Goal: Task Accomplishment & Management: Manage account settings

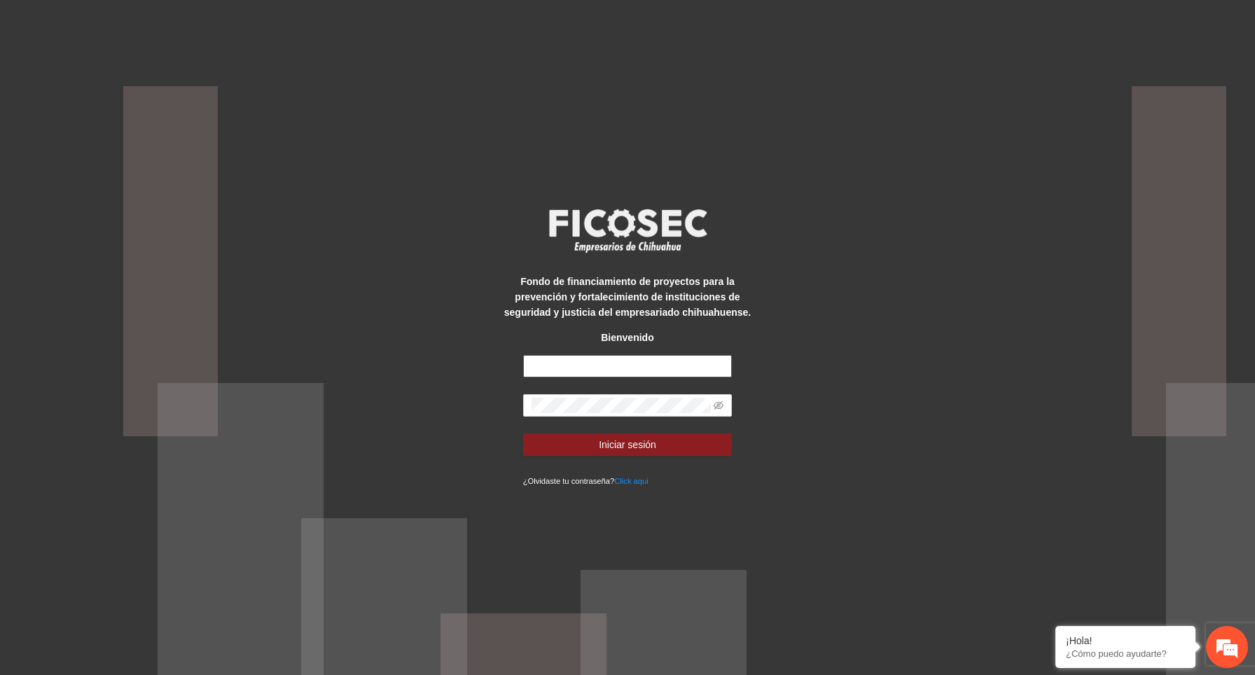
click at [644, 365] on input "text" at bounding box center [627, 366] width 209 height 22
click at [688, 365] on input "**********" at bounding box center [627, 366] width 209 height 22
click at [937, 314] on div "**********" at bounding box center [627, 337] width 1255 height 675
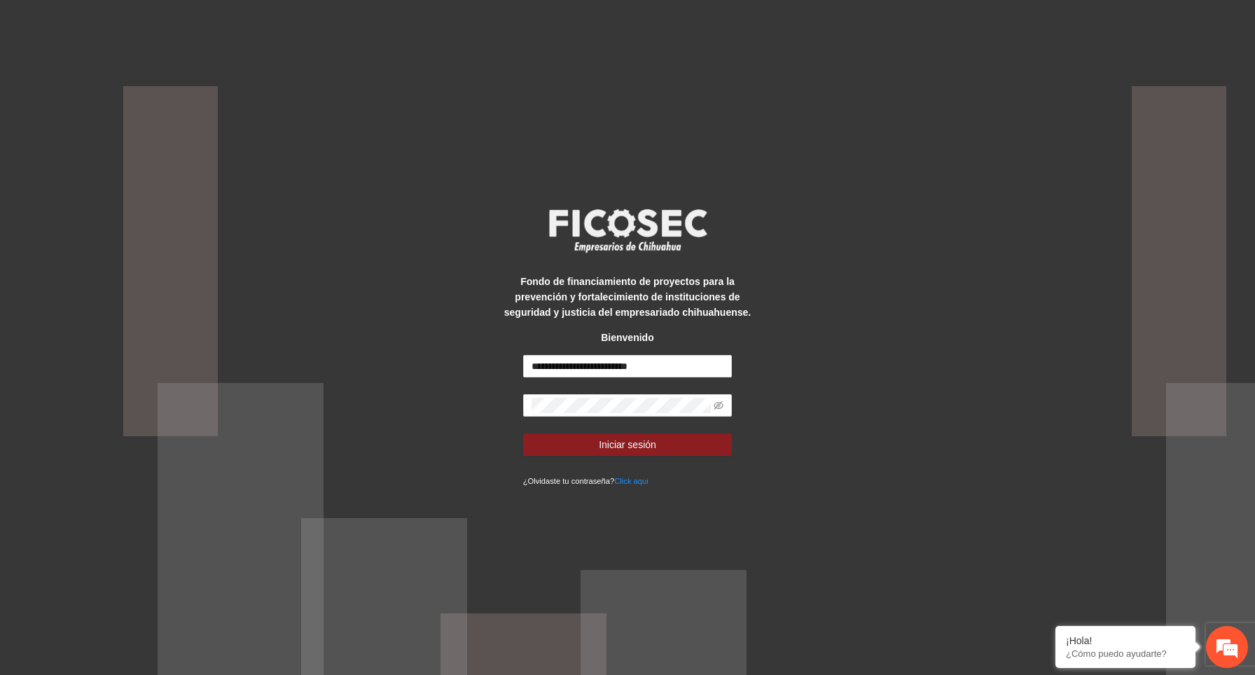
click at [869, 313] on div "**********" at bounding box center [627, 337] width 1255 height 675
click at [683, 366] on input "**********" at bounding box center [627, 366] width 209 height 22
type input "*"
type input "**********"
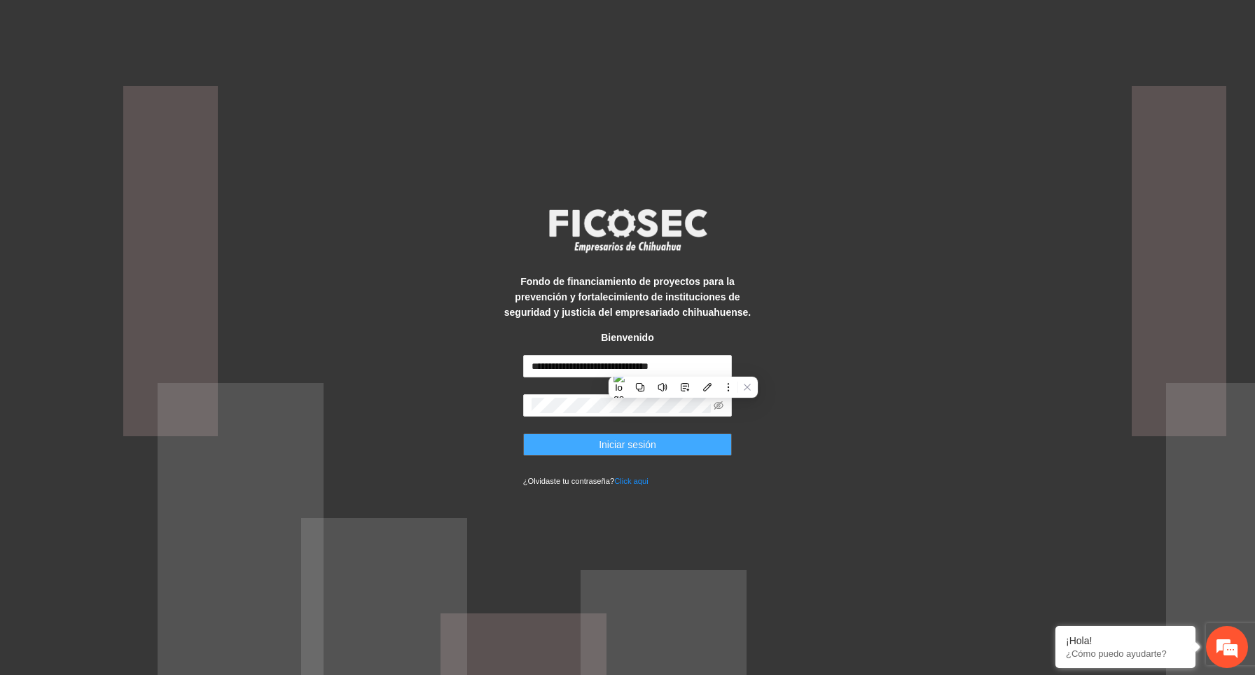
click at [723, 440] on button "Iniciar sesión" at bounding box center [627, 444] width 209 height 22
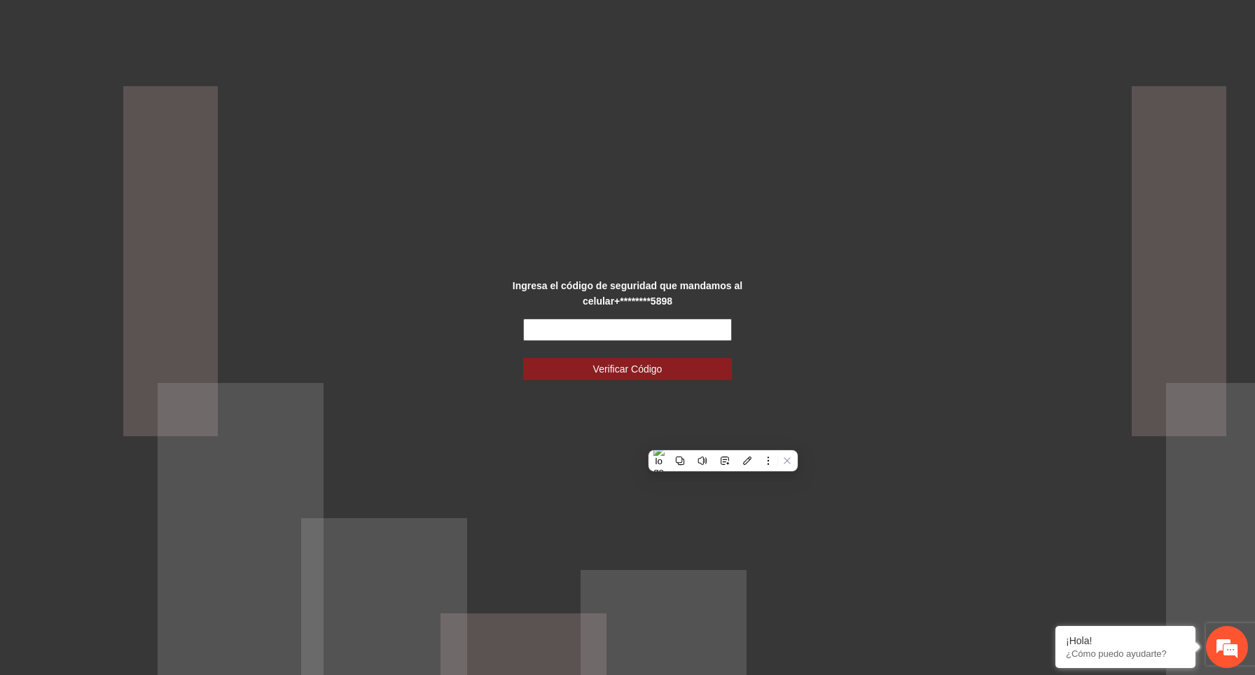
click at [667, 328] on input "text" at bounding box center [627, 330] width 209 height 22
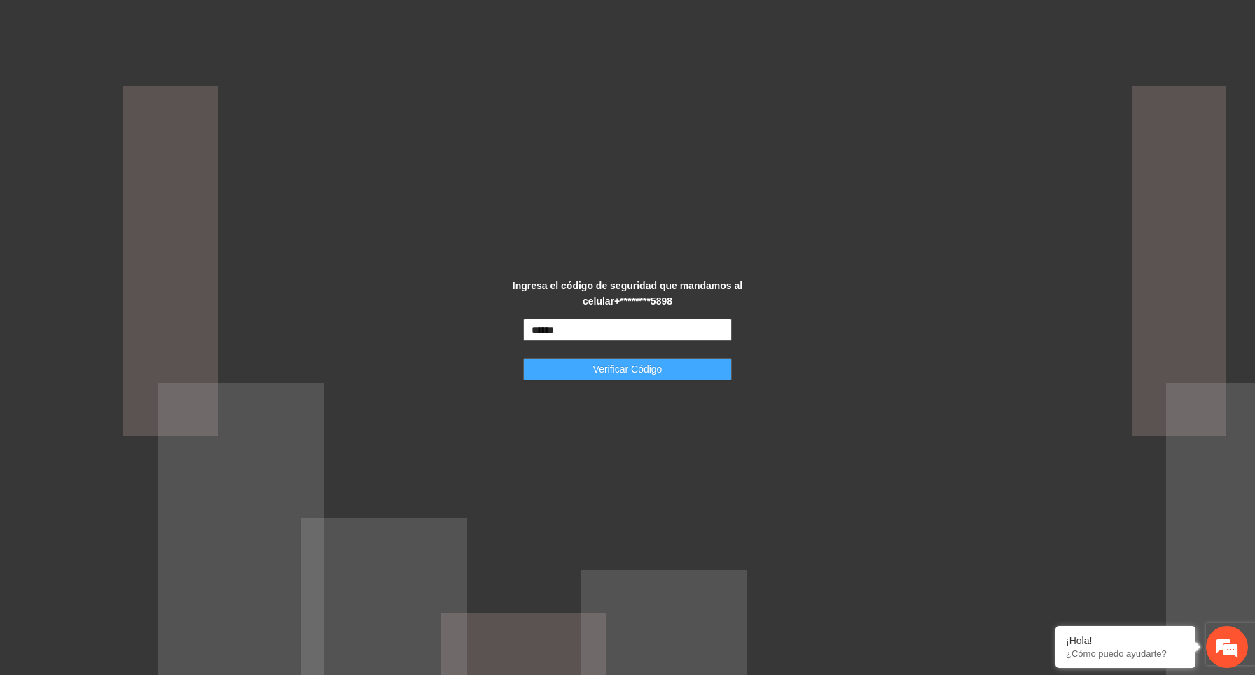
type input "******"
click at [674, 372] on button "Verificar Código" at bounding box center [627, 369] width 209 height 22
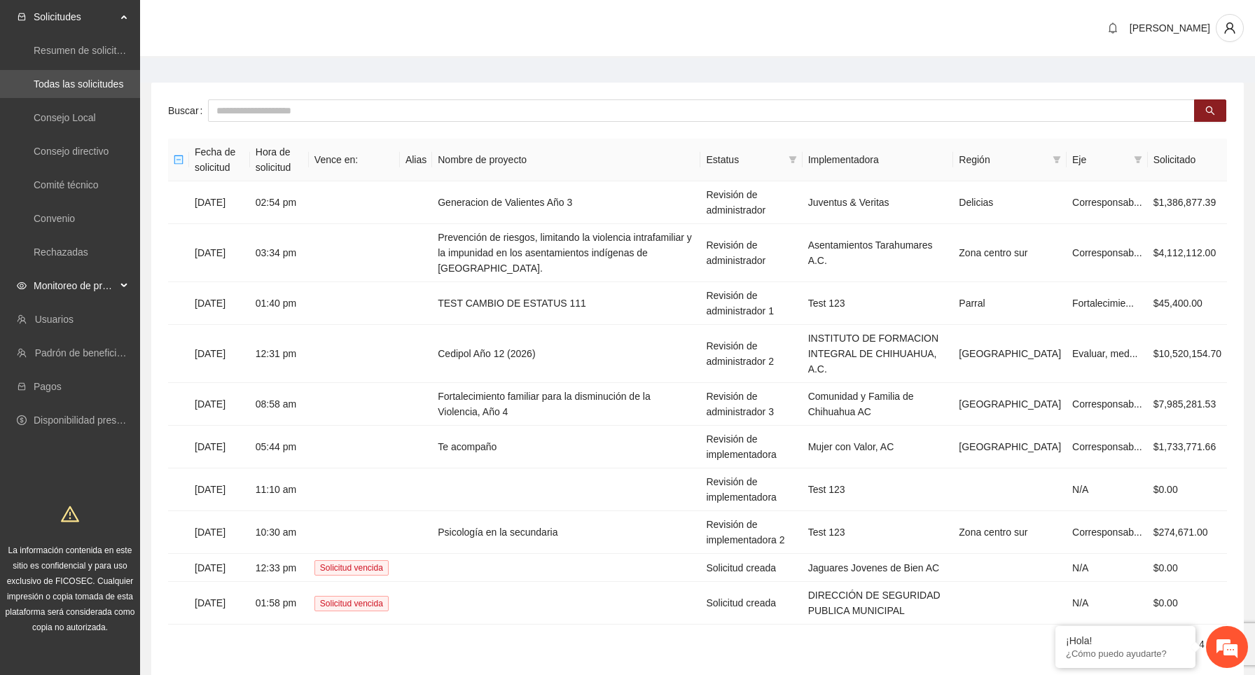
click at [117, 282] on div "Monitoreo de proyectos" at bounding box center [70, 286] width 140 height 28
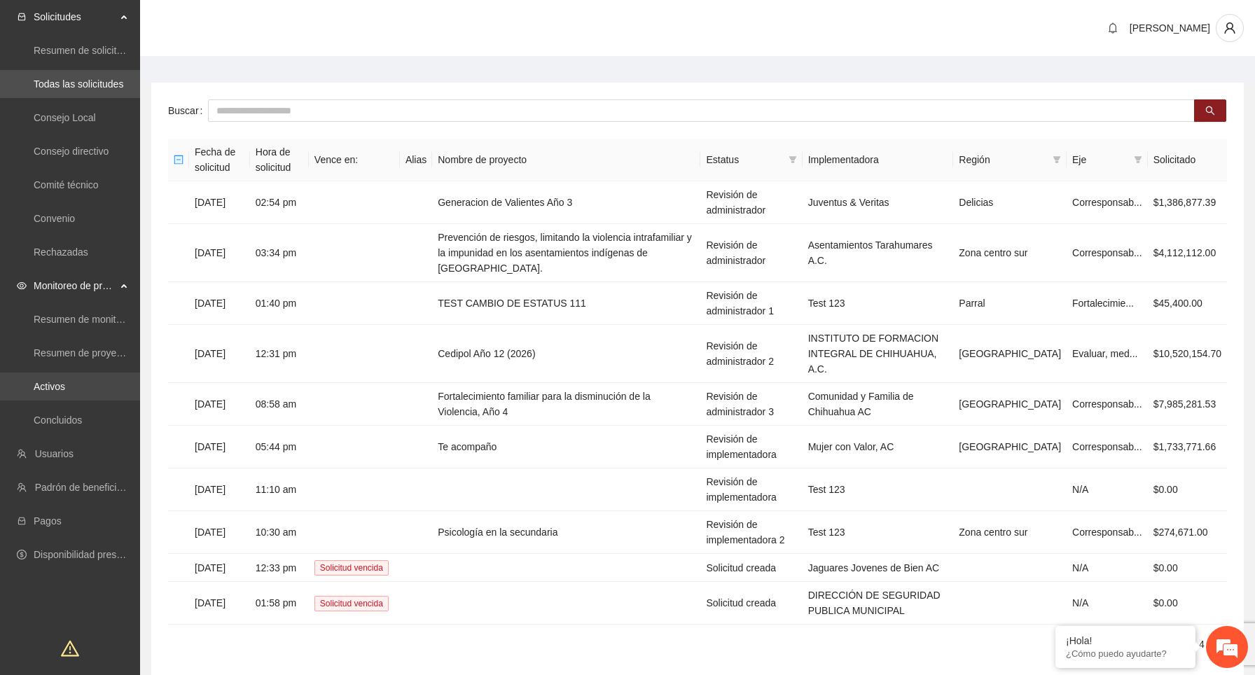
click at [65, 382] on link "Activos" at bounding box center [50, 386] width 32 height 11
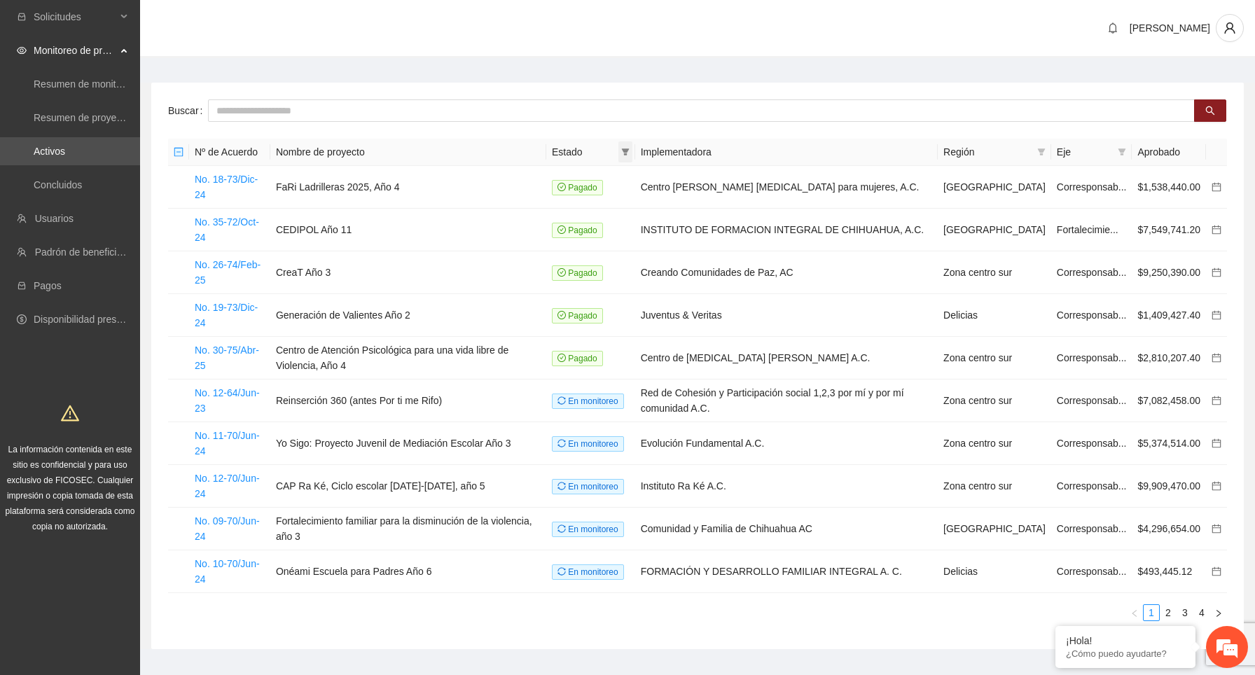
click at [629, 153] on icon "filter" at bounding box center [625, 151] width 8 height 7
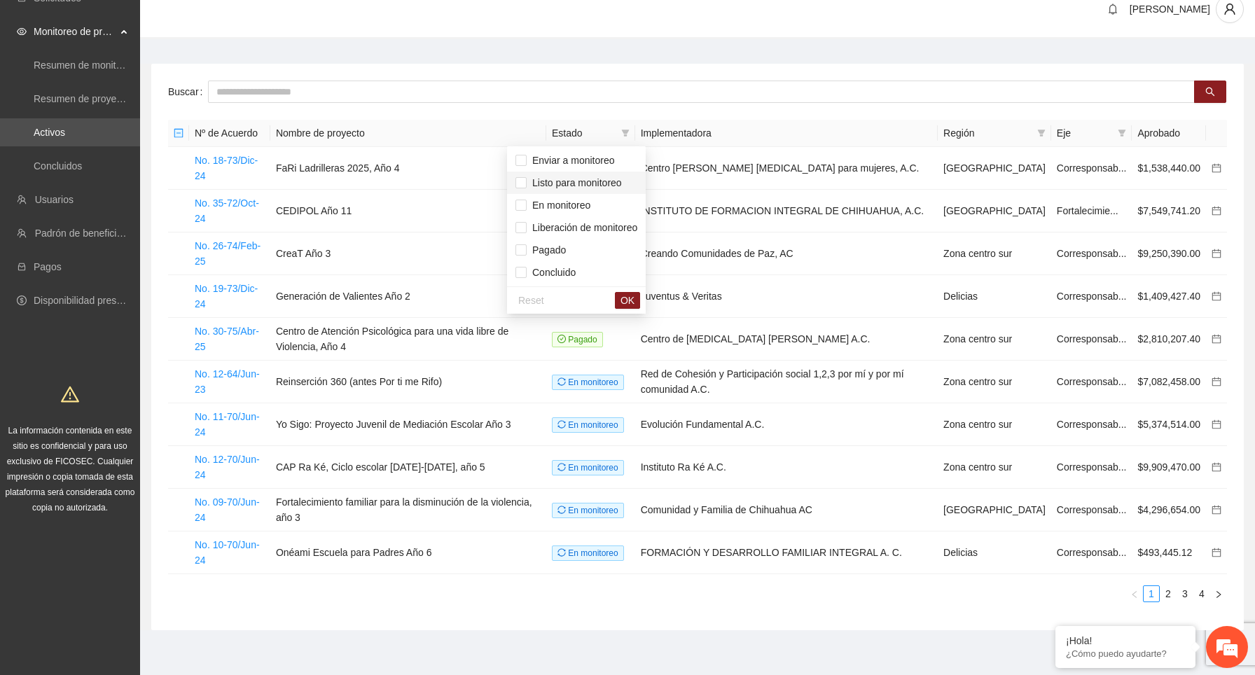
scroll to position [27, 0]
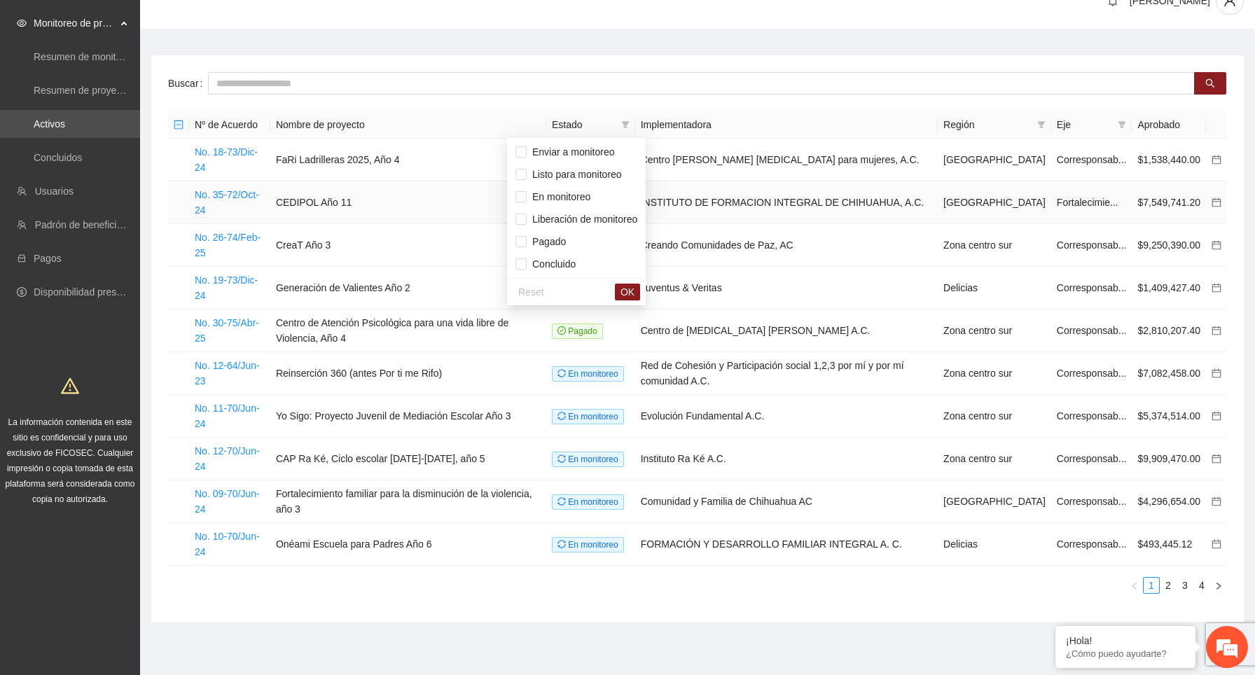
click at [770, 221] on td "INSTITUTO DE FORMACION INTEGRAL DE CHIHUAHUA, A.C." at bounding box center [786, 202] width 302 height 43
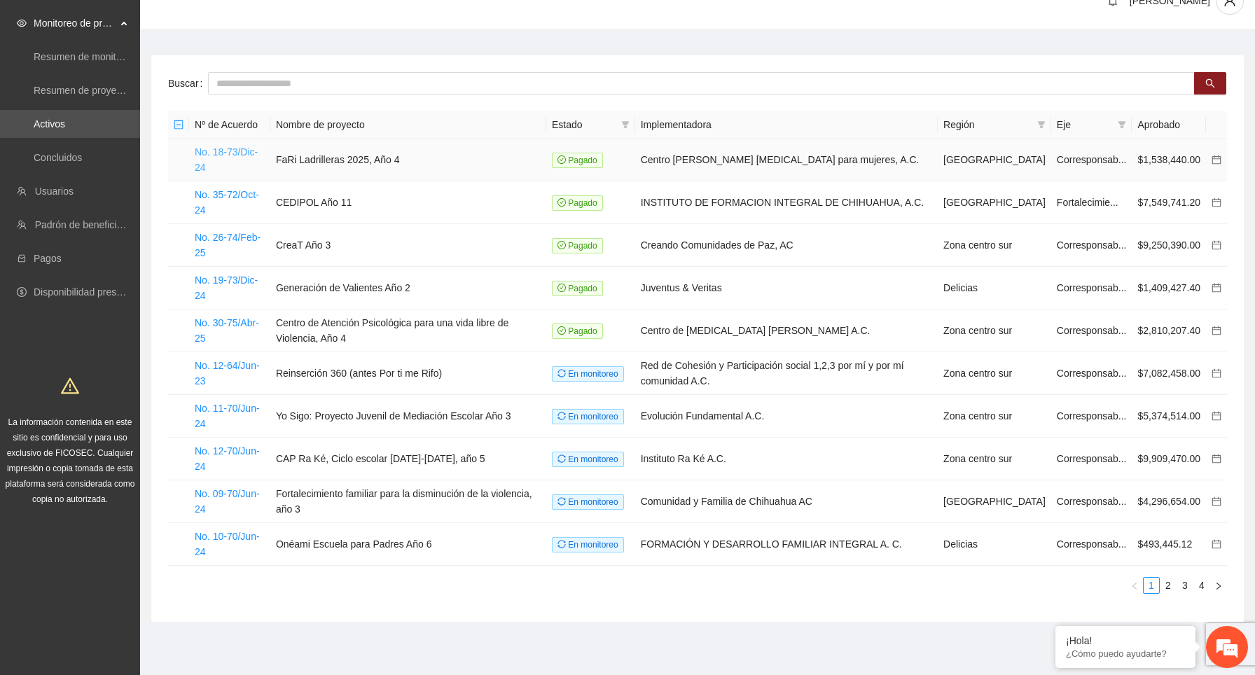
click at [239, 151] on link "No. 18-73/Dic-24" at bounding box center [226, 159] width 63 height 27
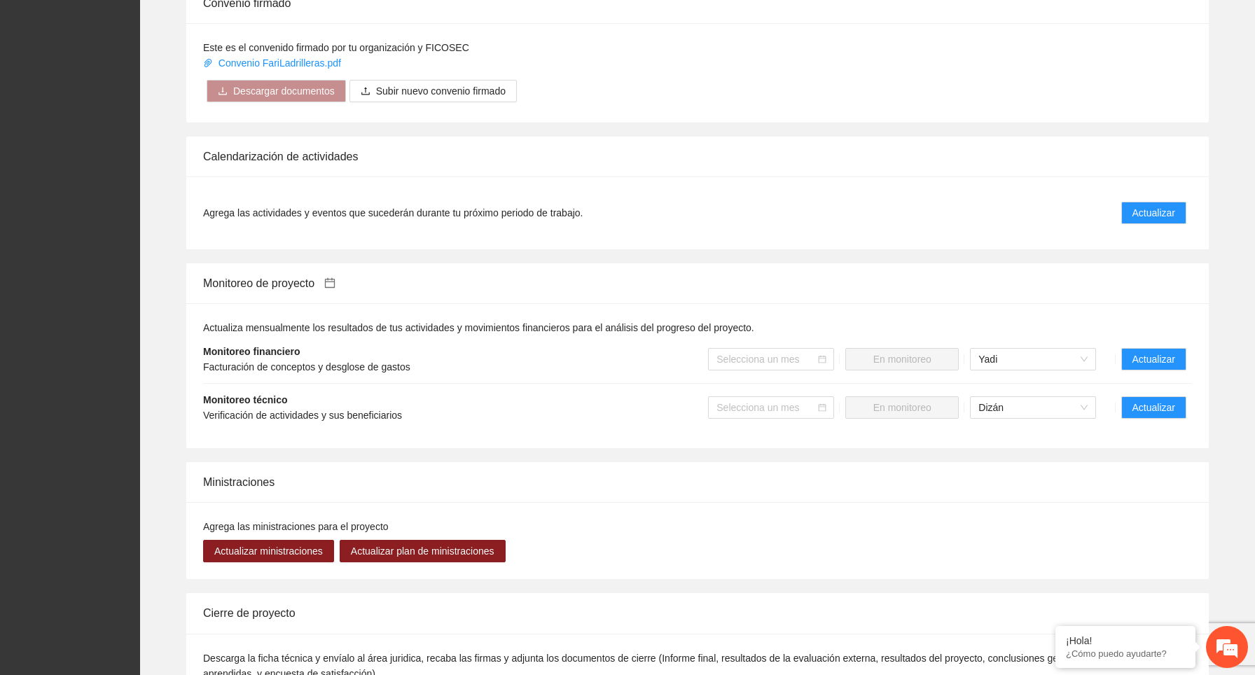
scroll to position [1173, 0]
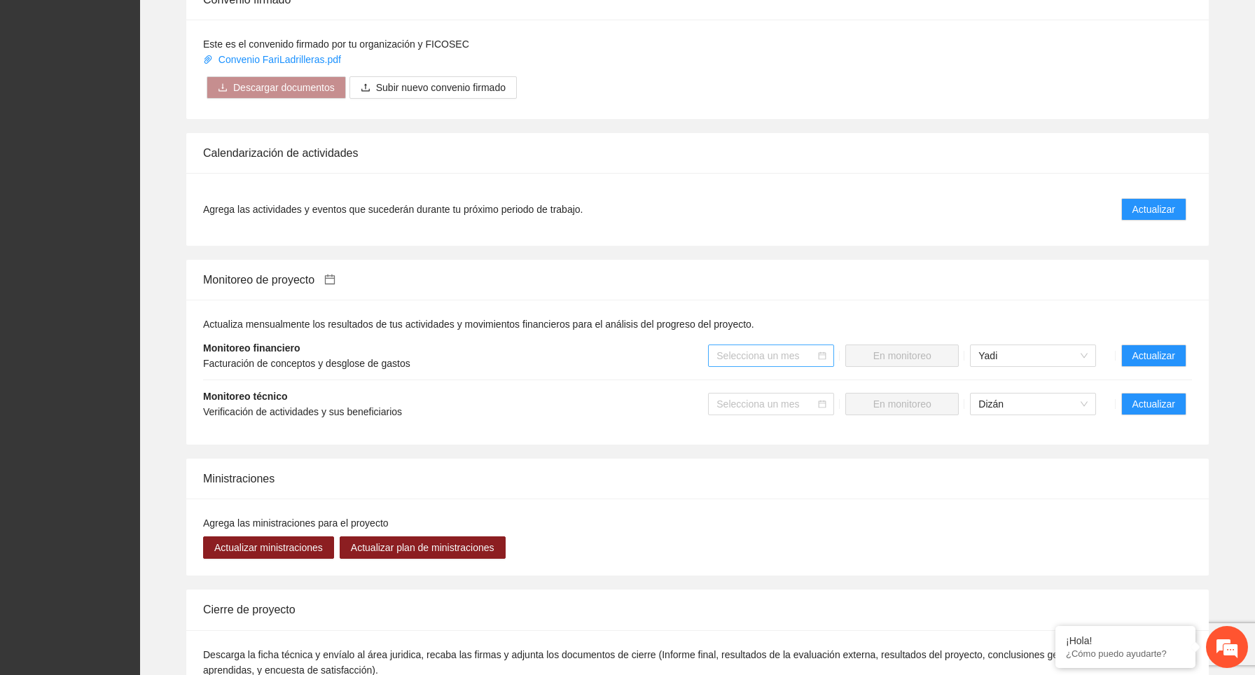
click at [786, 358] on input "search" at bounding box center [765, 355] width 99 height 21
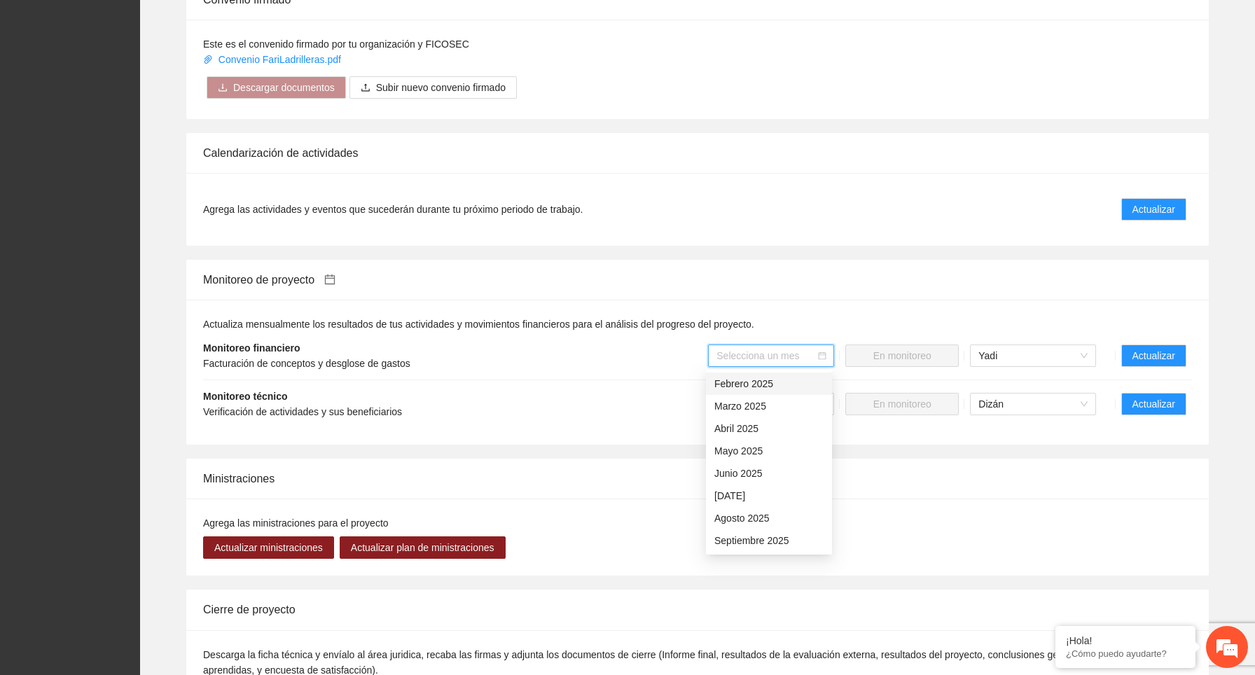
click at [784, 387] on div "Febrero 2025" at bounding box center [768, 383] width 109 height 15
click at [790, 349] on span "Febrero 2025" at bounding box center [770, 355] width 109 height 21
click at [782, 489] on div "Septiembre 2025" at bounding box center [768, 484] width 109 height 15
click at [797, 356] on span "Septiembre 2025" at bounding box center [770, 355] width 109 height 21
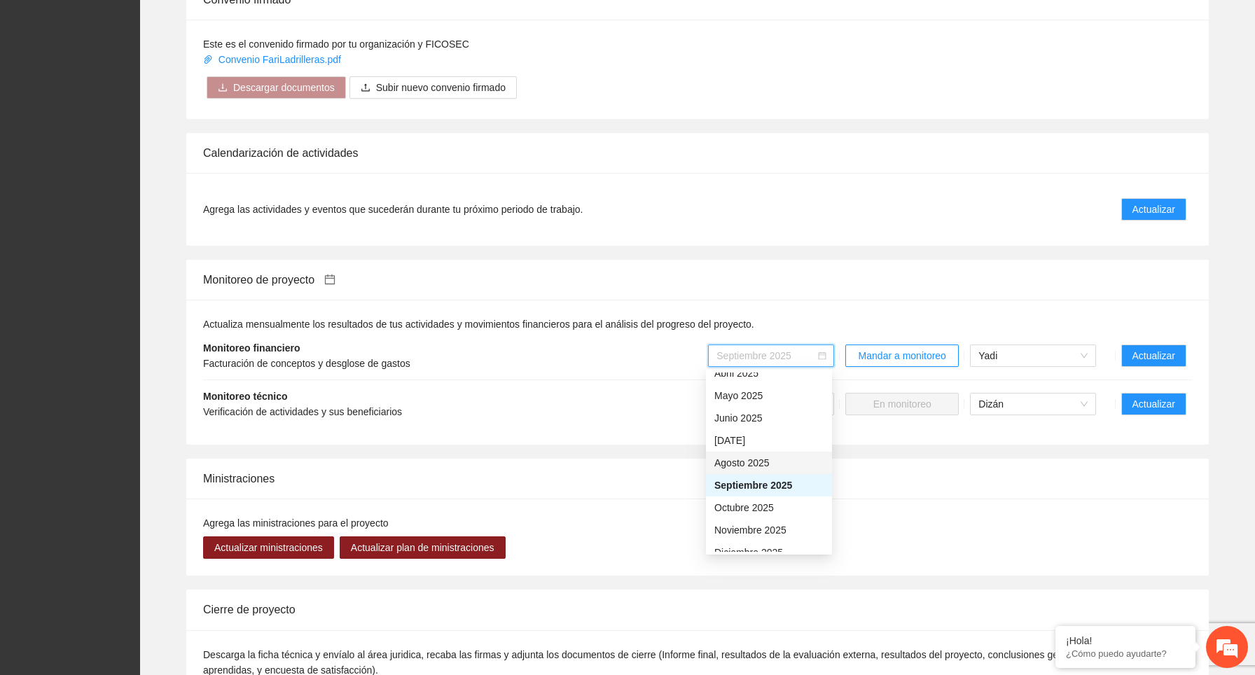
click at [774, 464] on div "Agosto 2025" at bounding box center [768, 462] width 109 height 15
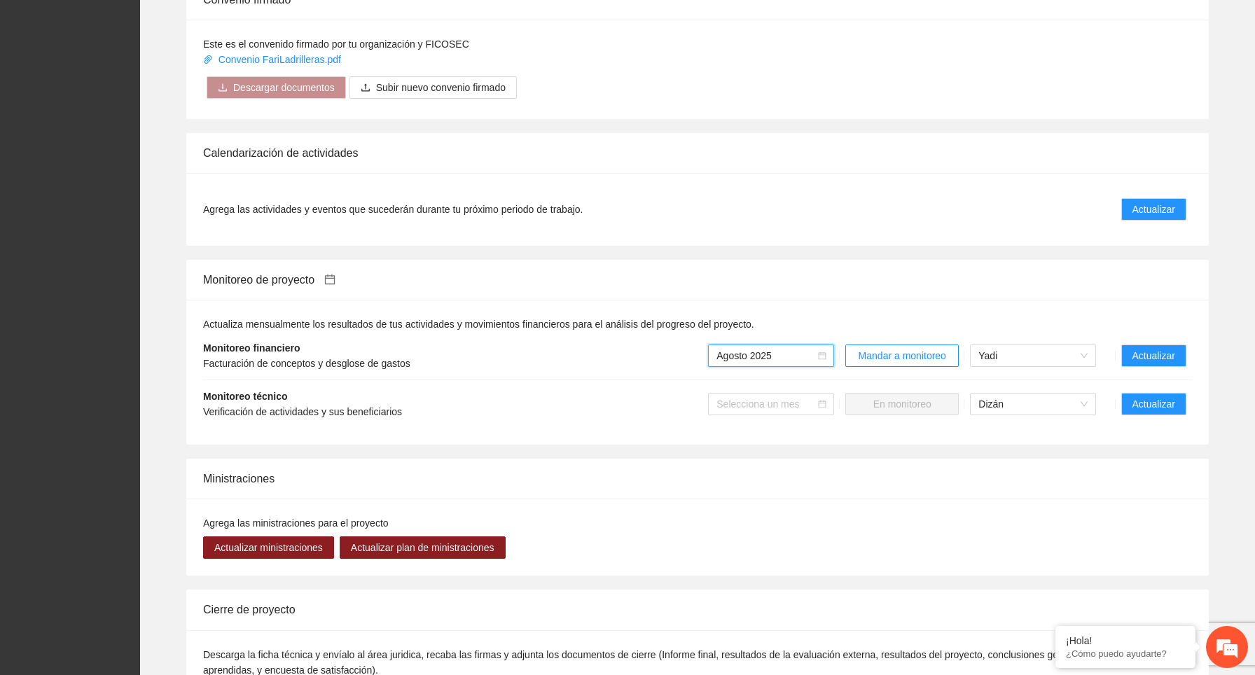
click at [786, 352] on span "Agosto 2025" at bounding box center [770, 355] width 109 height 21
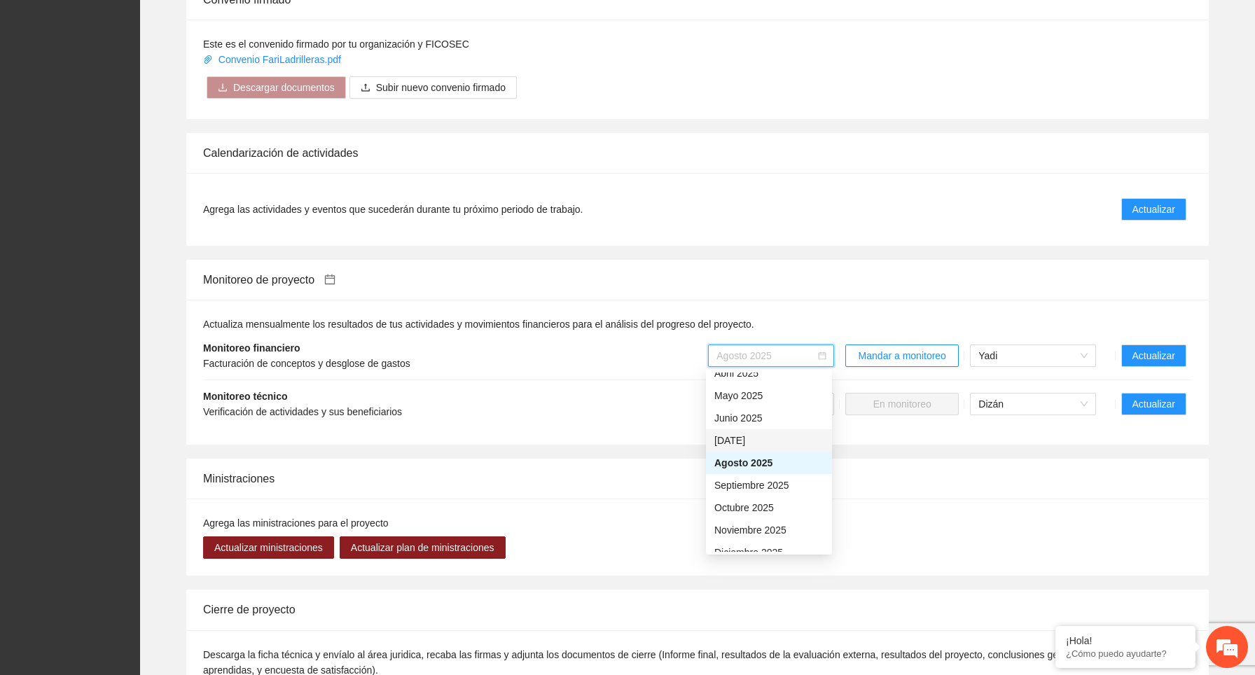
click at [777, 439] on div "Julio 2025" at bounding box center [768, 440] width 109 height 15
click at [780, 354] on span "Julio 2025" at bounding box center [770, 355] width 109 height 21
click at [770, 419] on div "Junio 2025" at bounding box center [768, 417] width 109 height 15
click at [793, 359] on span "Junio 2025" at bounding box center [770, 355] width 109 height 21
click at [772, 442] on div "Julio 2025" at bounding box center [768, 440] width 109 height 15
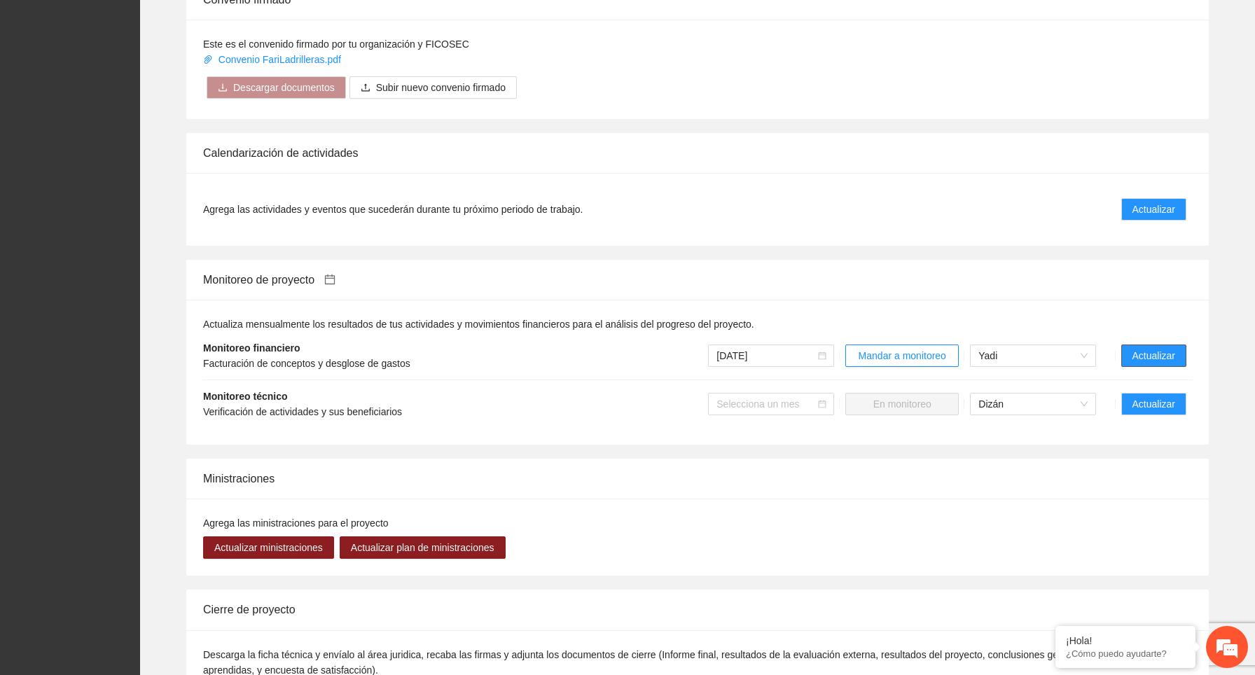
click at [1149, 358] on span "Actualizar" at bounding box center [1153, 355] width 43 height 15
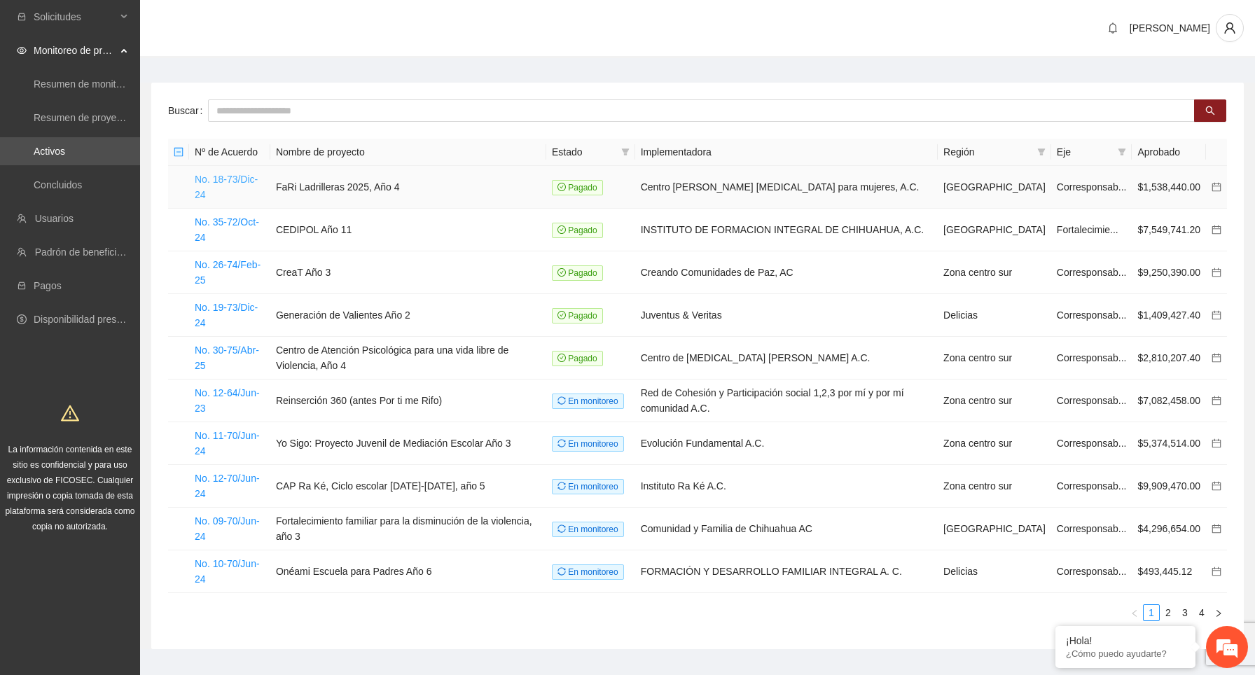
click at [230, 176] on link "No. 18-73/Dic-24" at bounding box center [226, 187] width 63 height 27
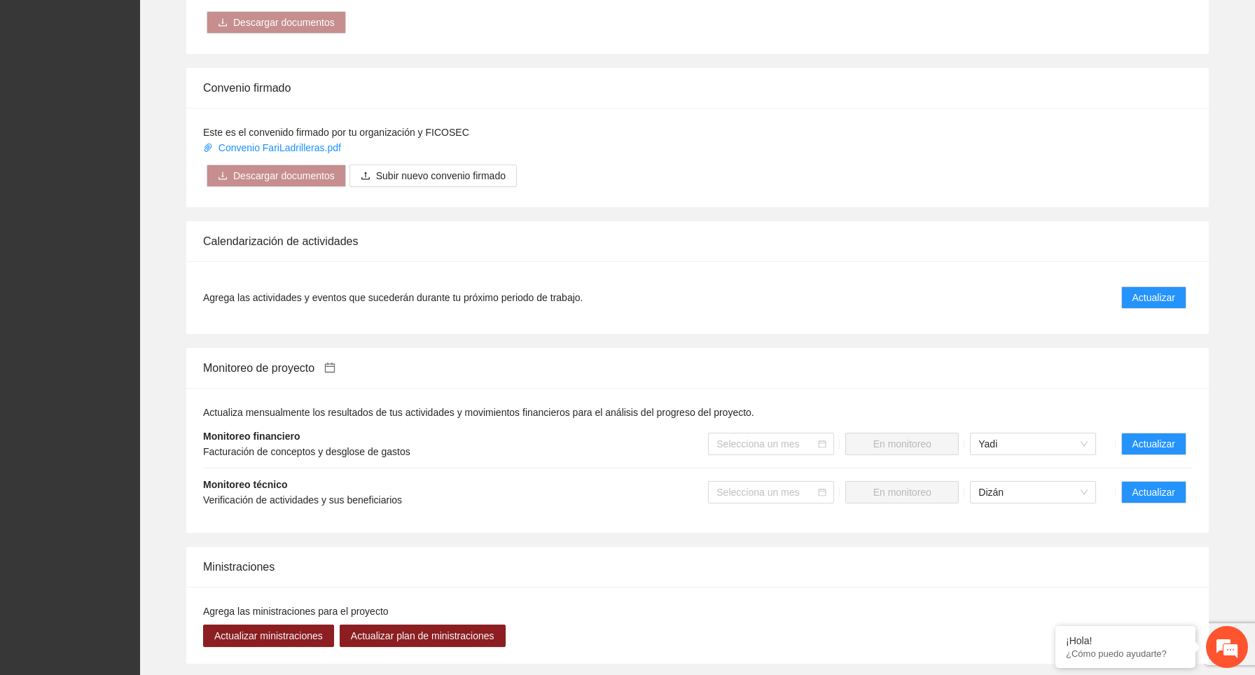
scroll to position [1088, 0]
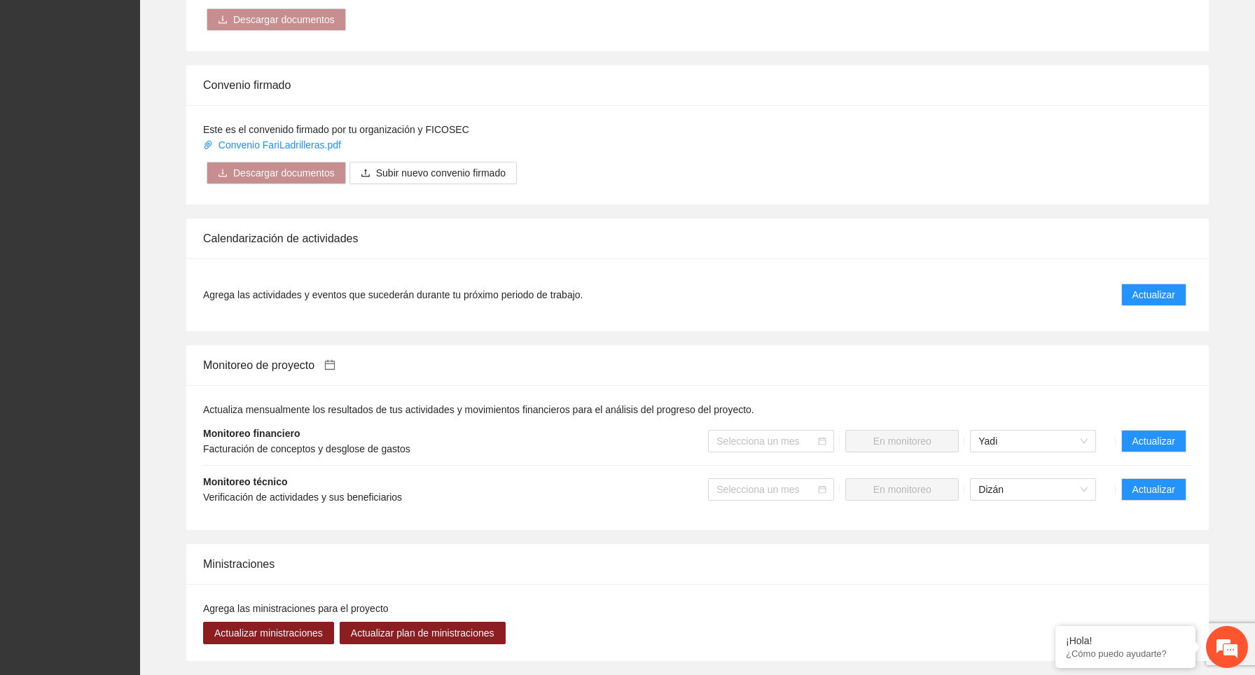
click at [335, 368] on icon "calendar" at bounding box center [329, 364] width 11 height 11
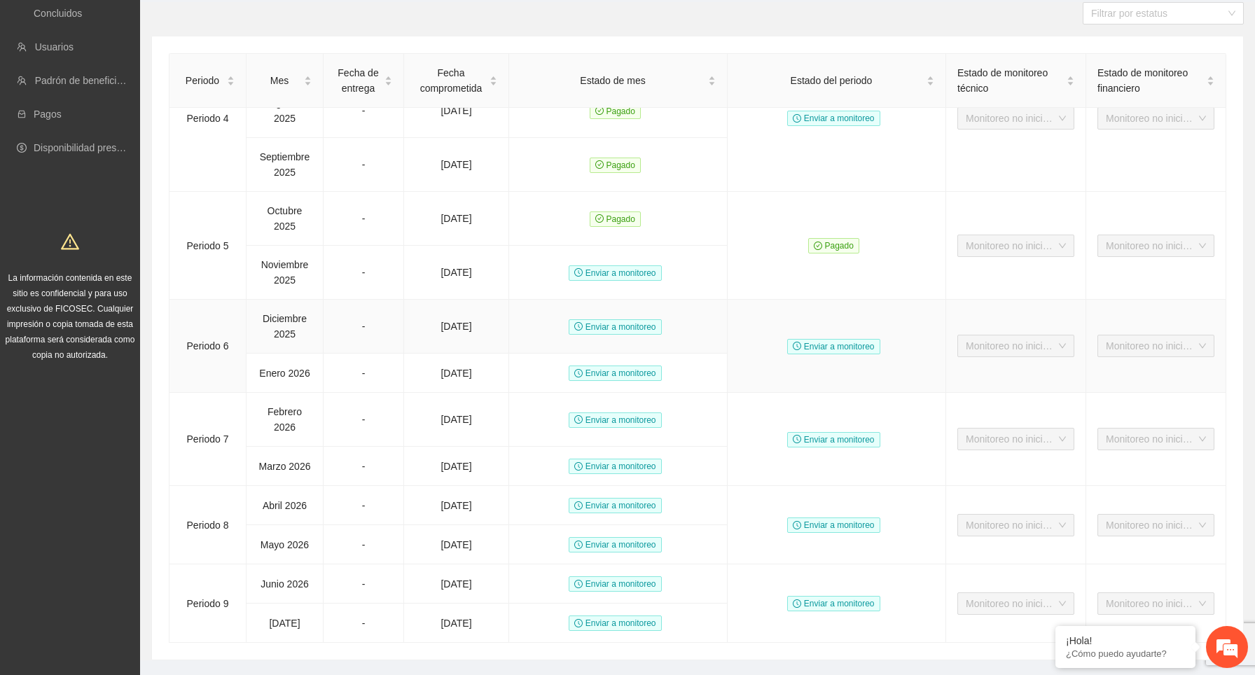
scroll to position [207, 0]
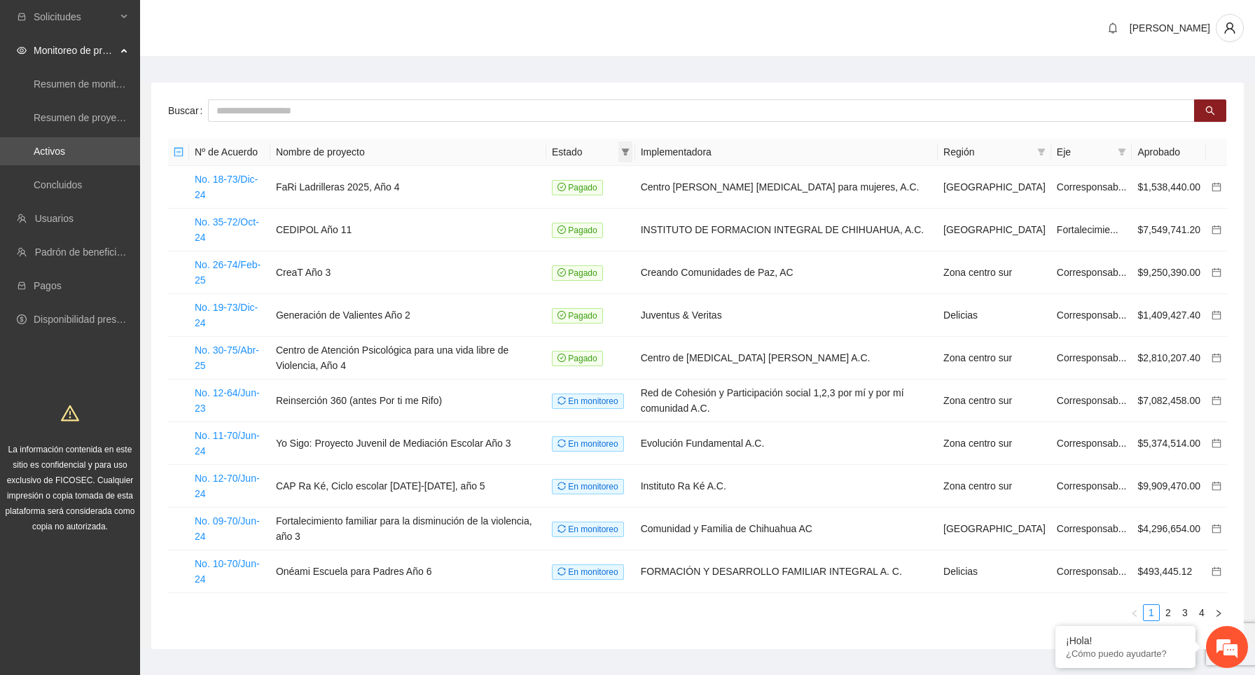
click at [632, 156] on span at bounding box center [625, 151] width 14 height 21
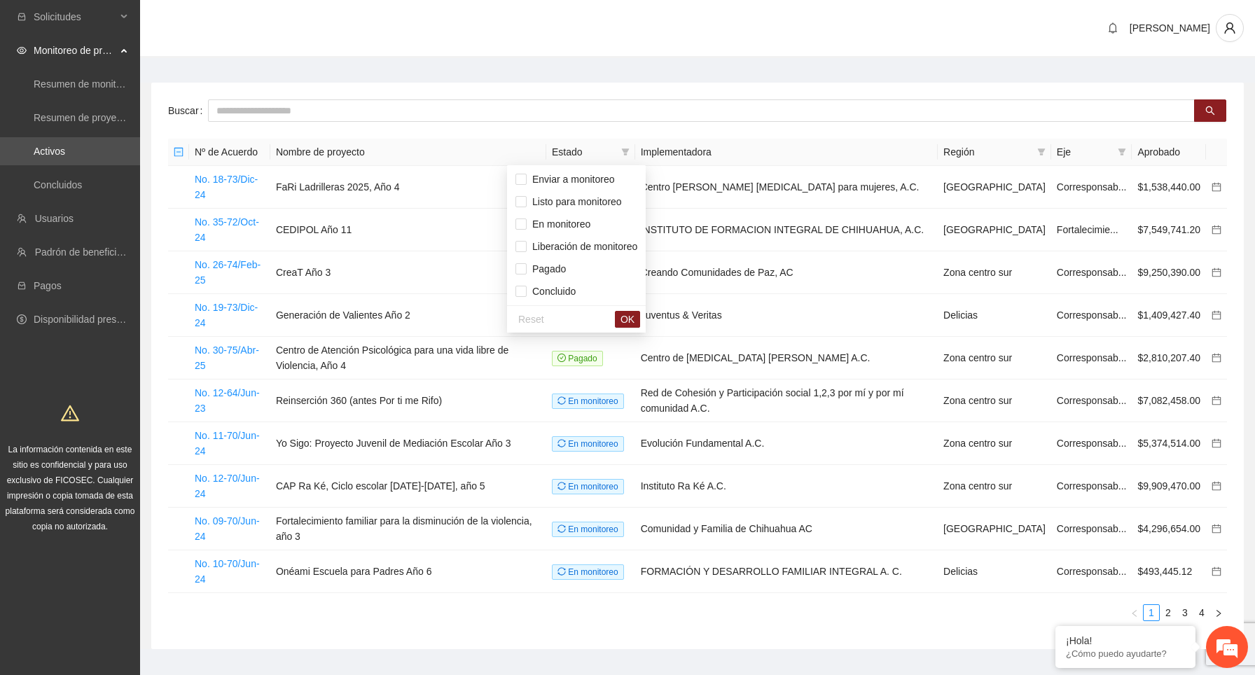
click at [713, 76] on main "Buscar Nº de Acuerdo Nombre de proyecto Estado Implementadora Región Eje Aproba…" at bounding box center [697, 360] width 1115 height 605
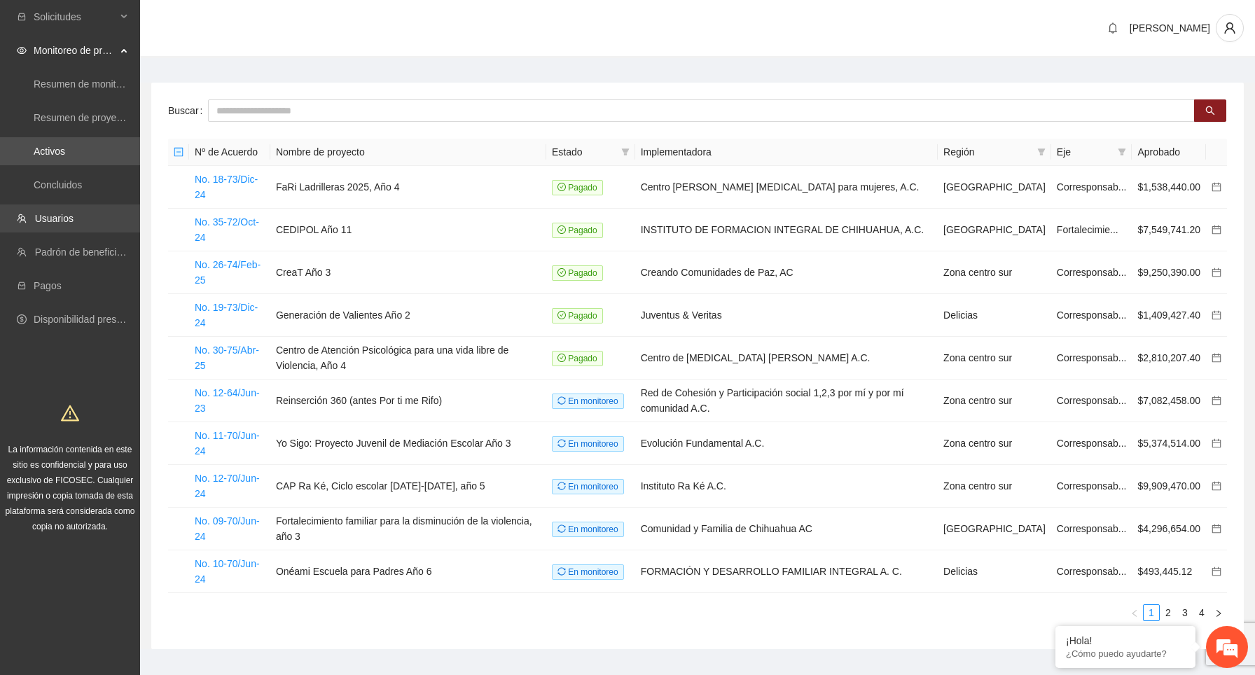
click at [74, 222] on link "Usuarios" at bounding box center [54, 218] width 39 height 11
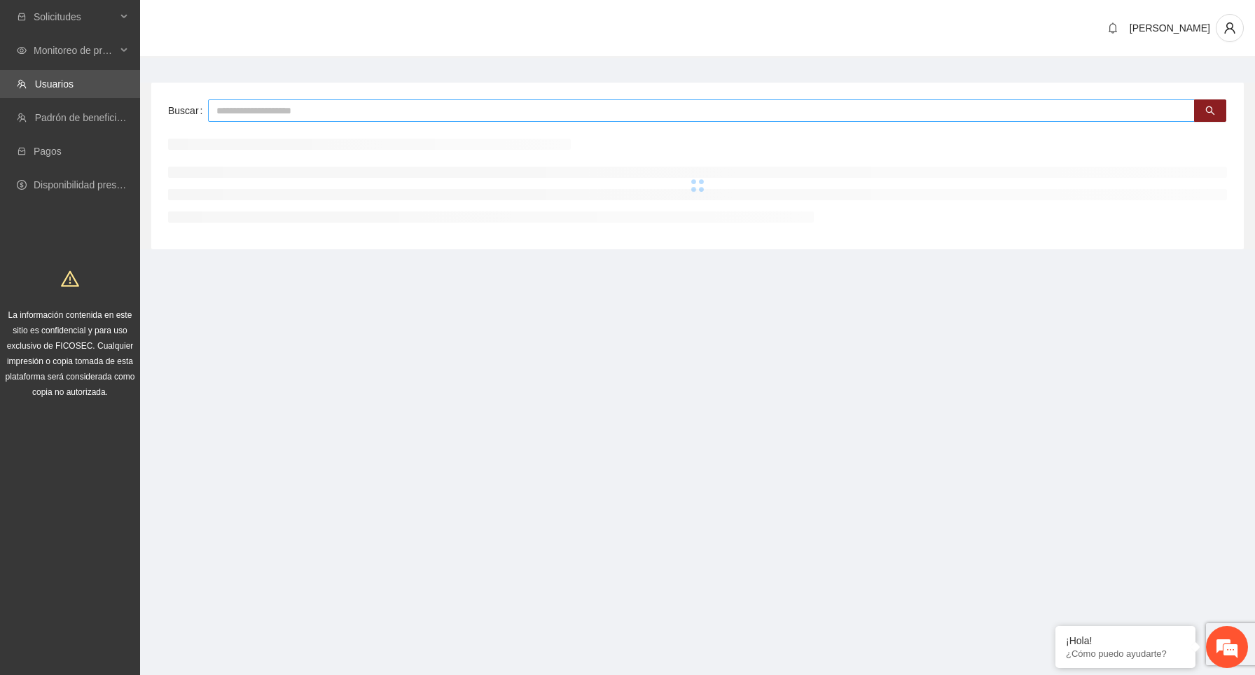
click at [520, 109] on input "text" at bounding box center [701, 110] width 986 height 22
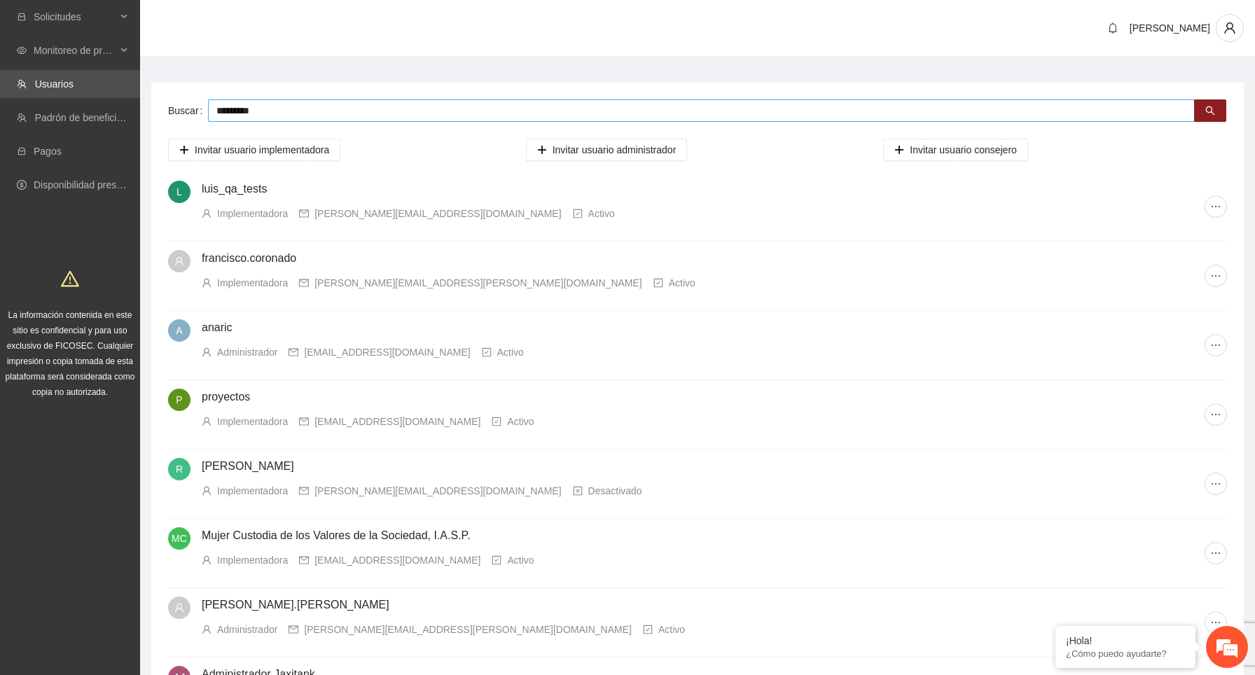
type input "*********"
